Goal: Check status: Check status

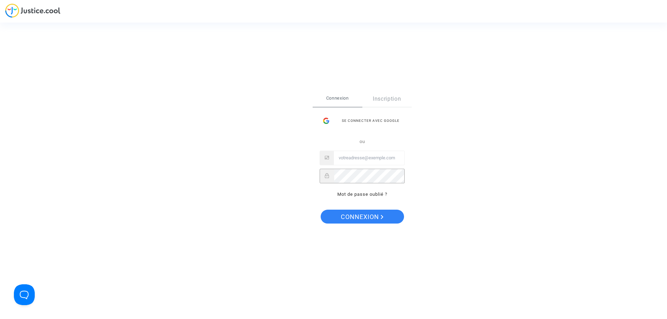
click at [364, 155] on input "Email" at bounding box center [369, 158] width 71 height 14
paste input "[EMAIL_ADDRESS][DOMAIN_NAME]"
type input "[EMAIL_ADDRESS][DOMAIN_NAME]"
click at [348, 216] on span "Connexion" at bounding box center [362, 217] width 43 height 15
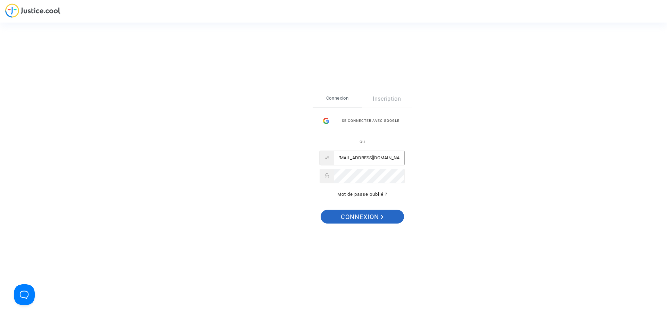
scroll to position [0, 0]
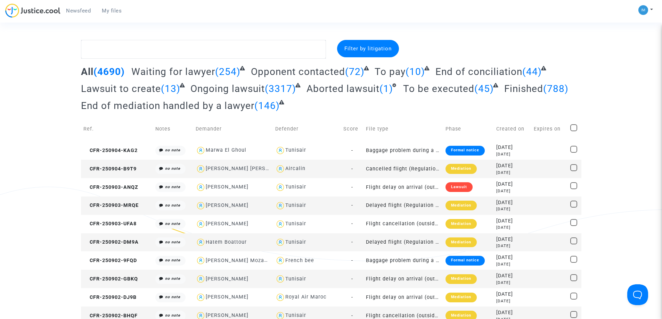
click at [397, 72] on span "To pay" at bounding box center [390, 71] width 31 height 11
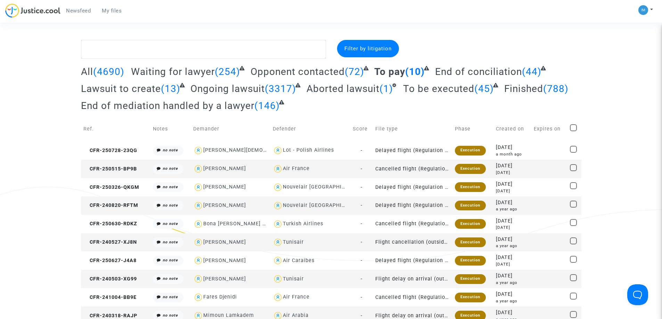
click at [460, 88] on span "To be executed" at bounding box center [438, 88] width 71 height 11
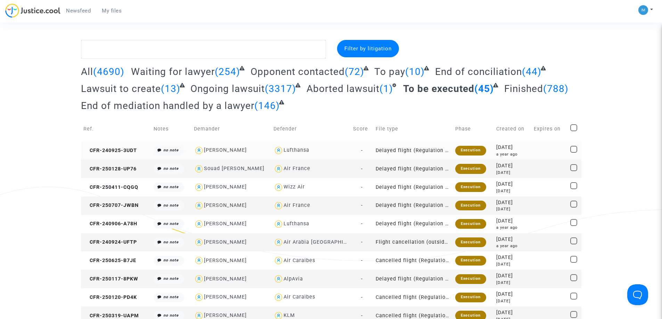
click at [461, 153] on div "Execution" at bounding box center [470, 151] width 31 height 10
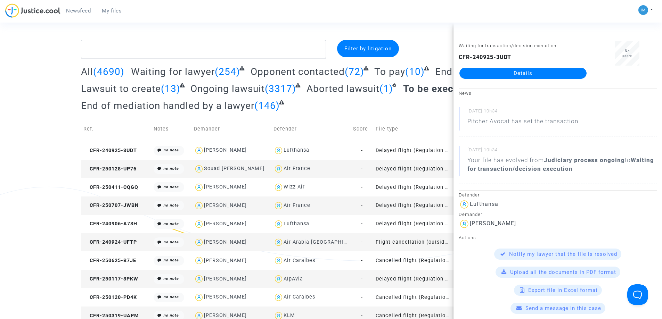
click at [422, 167] on td "Delayed flight (Regulation EC 261/2004)" at bounding box center [413, 169] width 80 height 18
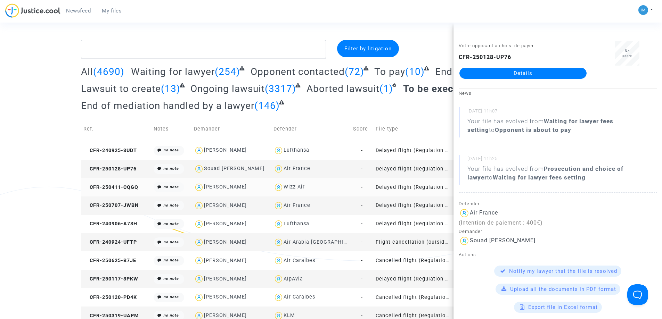
click at [421, 188] on td "Delayed flight (Regulation EC 261/2004)" at bounding box center [413, 187] width 80 height 18
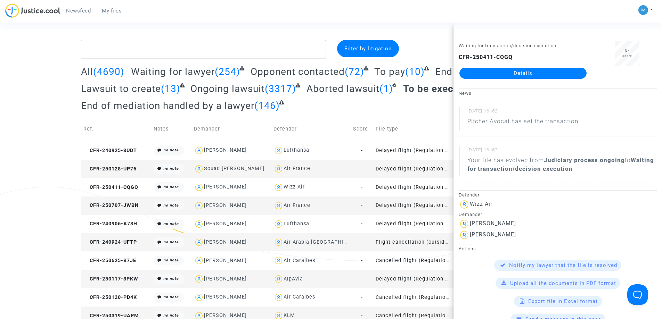
click at [425, 204] on td "Delayed flight (Regulation EC 261/2004)" at bounding box center [413, 206] width 80 height 18
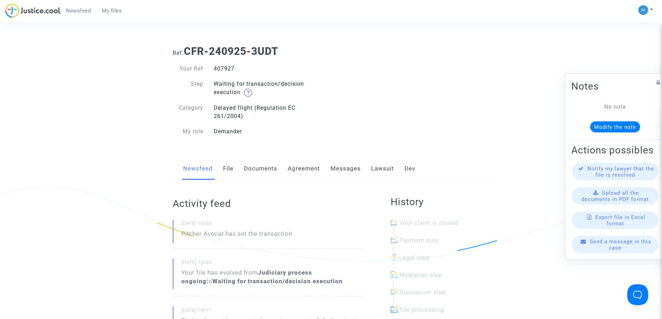
click at [379, 170] on link "Lawsuit" at bounding box center [382, 168] width 23 height 23
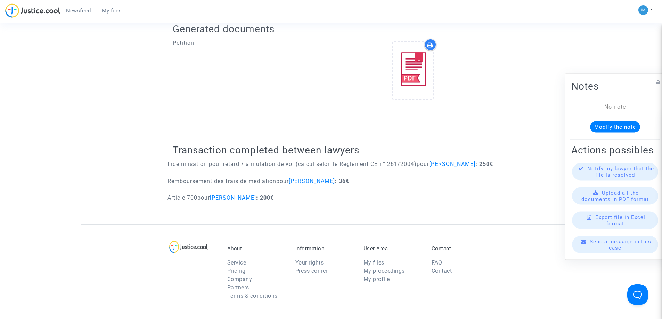
scroll to position [278, 0]
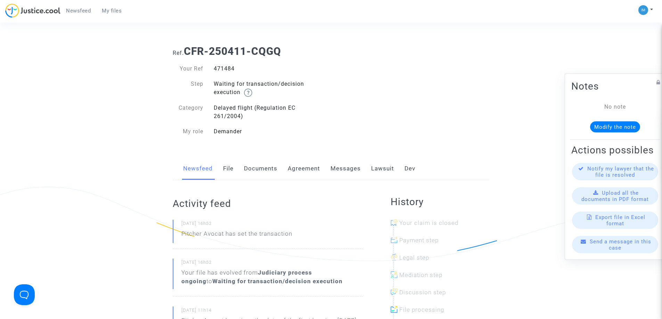
click at [387, 170] on link "Lawsuit" at bounding box center [382, 168] width 23 height 23
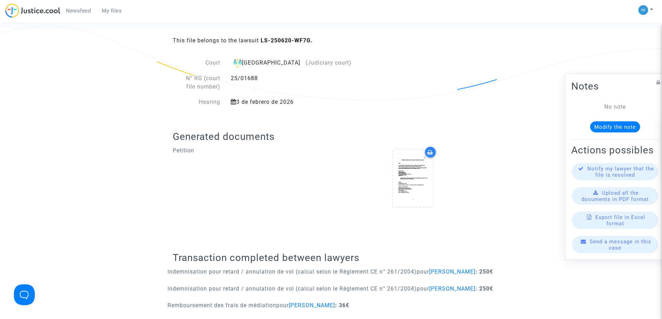
scroll to position [210, 0]
